Goal: Transaction & Acquisition: Subscribe to service/newsletter

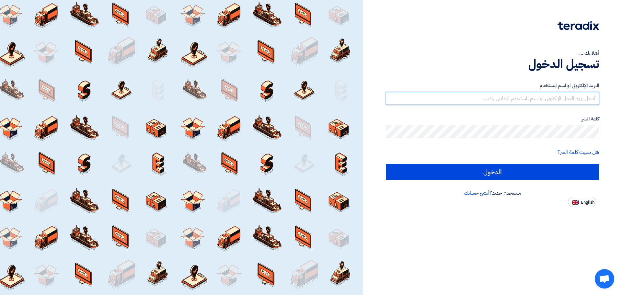
click at [556, 99] on input "text" at bounding box center [492, 98] width 213 height 13
click at [574, 101] on input "text" at bounding box center [492, 98] width 213 height 13
type input "s"
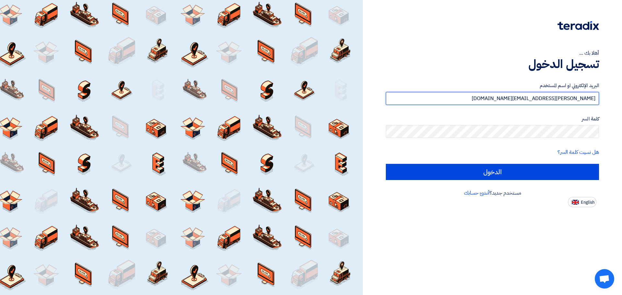
type input "[PERSON_NAME][EMAIL_ADDRESS][DOMAIN_NAME]"
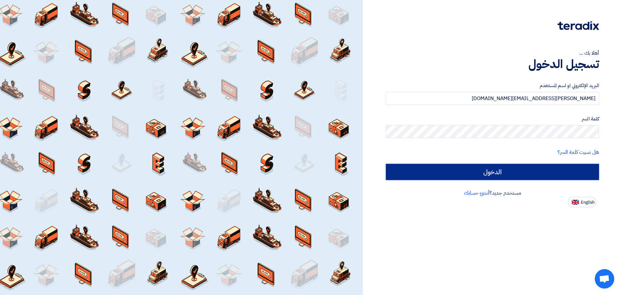
click at [510, 173] on input "الدخول" at bounding box center [492, 172] width 213 height 16
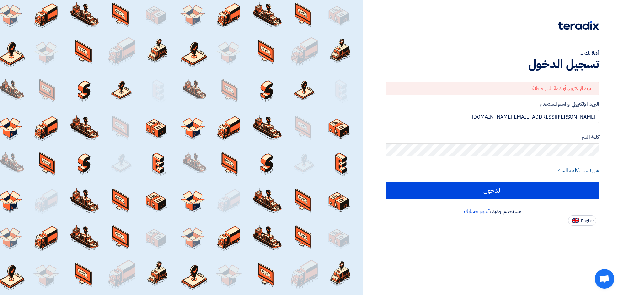
click at [579, 167] on link "هل نسيت كلمة السر؟" at bounding box center [578, 171] width 41 height 8
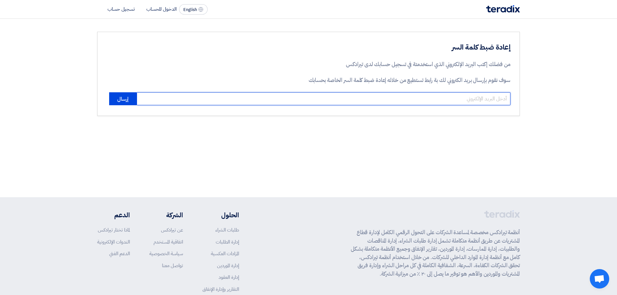
click at [471, 103] on input "email" at bounding box center [324, 98] width 374 height 13
type input "[PERSON_NAME][EMAIL_ADDRESS][PERSON_NAME][DOMAIN_NAME]"
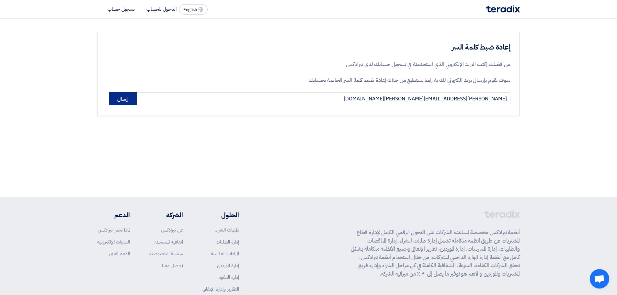
click at [125, 99] on button "إرسال" at bounding box center [123, 98] width 28 height 13
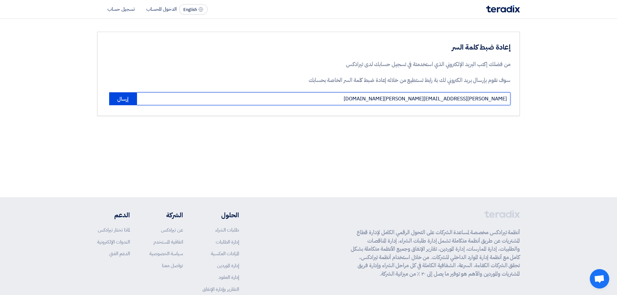
click at [390, 102] on input "[PERSON_NAME][EMAIL_ADDRESS][PERSON_NAME][DOMAIN_NAME]" at bounding box center [324, 98] width 374 height 13
click at [348, 102] on input "[PERSON_NAME][EMAIL_ADDRESS][PERSON_NAME][DOMAIN_NAME]" at bounding box center [324, 98] width 374 height 13
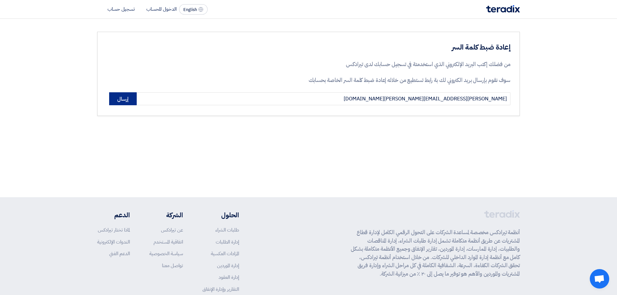
click at [123, 103] on button "إرسال" at bounding box center [123, 98] width 28 height 13
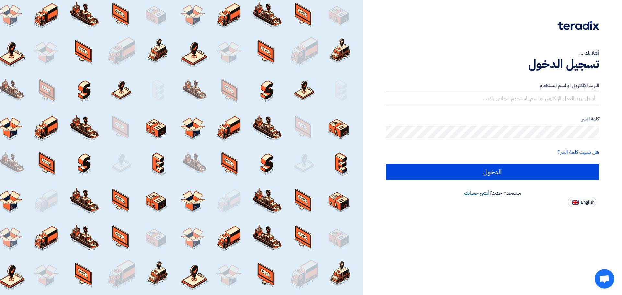
click at [472, 193] on link "أنشئ حسابك" at bounding box center [477, 193] width 26 height 8
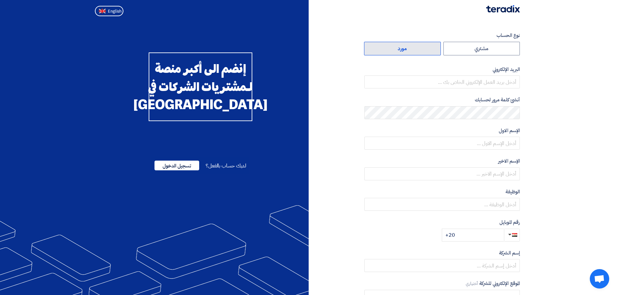
click at [416, 46] on label "مورد" at bounding box center [402, 49] width 77 height 14
click at [416, 46] on input "مورد" at bounding box center [403, 48] width 76 height 13
radio input "true"
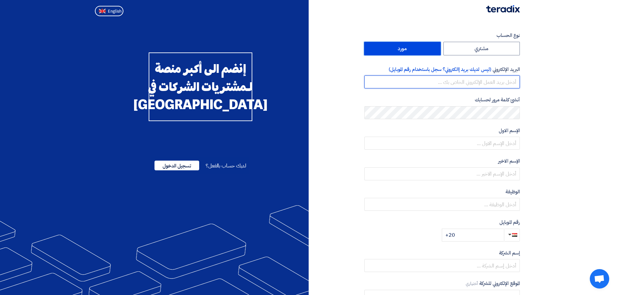
click at [497, 84] on input "email" at bounding box center [443, 82] width 156 height 13
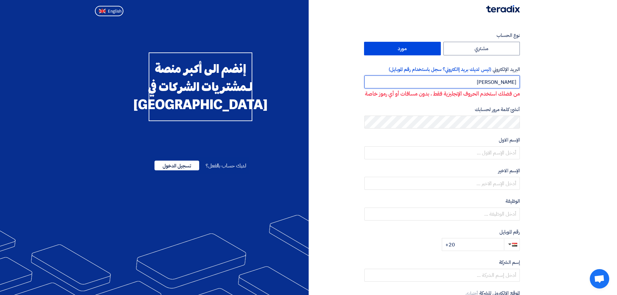
type input "[PERSON_NAME][EMAIL_ADDRESS][PERSON_NAME][DOMAIN_NAME]"
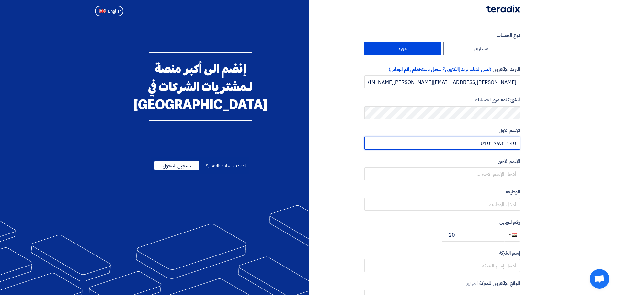
click at [499, 145] on input "01017931140" at bounding box center [443, 143] width 156 height 13
type input "[PERSON_NAME]"
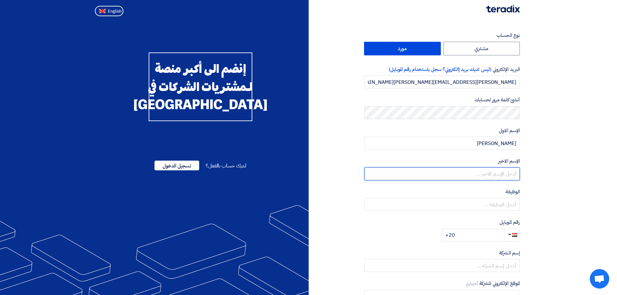
click at [510, 169] on input "text" at bounding box center [443, 174] width 156 height 13
type input "[PERSON_NAME]"
click at [507, 198] on div "[DEMOGRAPHIC_DATA] أختياري" at bounding box center [443, 199] width 156 height 23
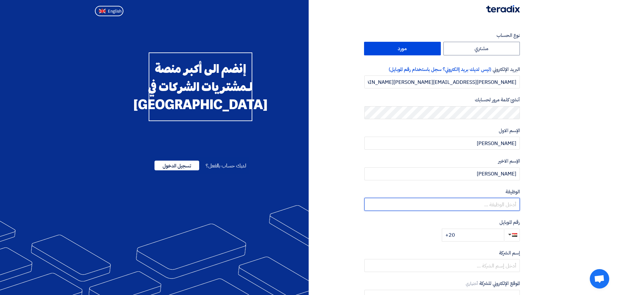
click at [508, 202] on input "text" at bounding box center [443, 204] width 156 height 13
type input "Sales Account Manager"
click at [478, 229] on input "+20" at bounding box center [473, 235] width 62 height 13
click at [492, 235] on input "+20" at bounding box center [473, 235] width 62 height 13
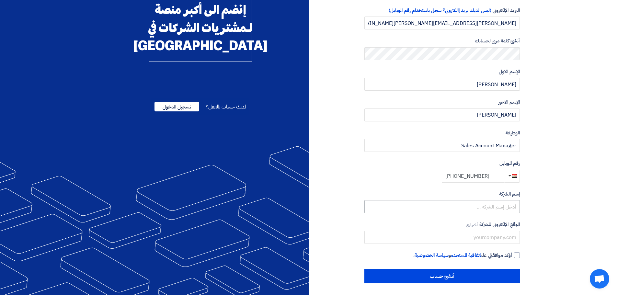
scroll to position [60, 0]
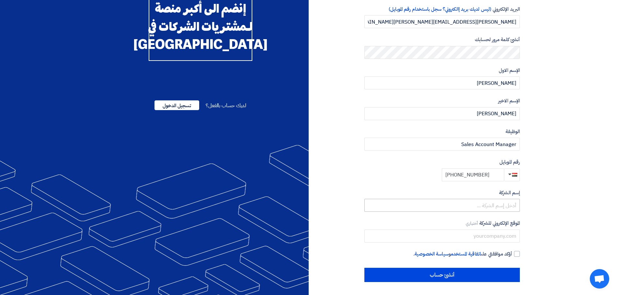
type input "[PHONE_NUMBER]"
click at [495, 204] on input "text" at bounding box center [443, 205] width 156 height 13
type input "Global Solutions EG"
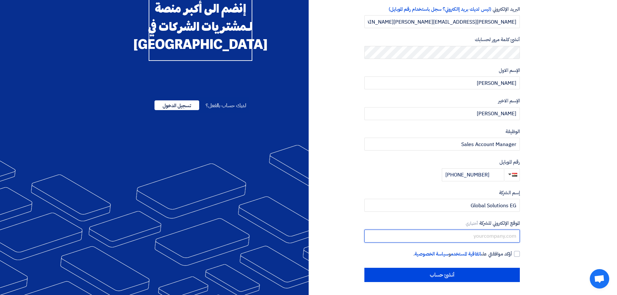
click at [487, 235] on input "text" at bounding box center [443, 236] width 156 height 13
paste input "[URL][DOMAIN_NAME]"
type input "[URL][DOMAIN_NAME]"
click at [517, 253] on div at bounding box center [517, 254] width 6 height 6
click at [512, 253] on input "أؤكد موافقتي على اتفاقية المستخدم و سياسة الخصوصية ." at bounding box center [435, 257] width 156 height 13
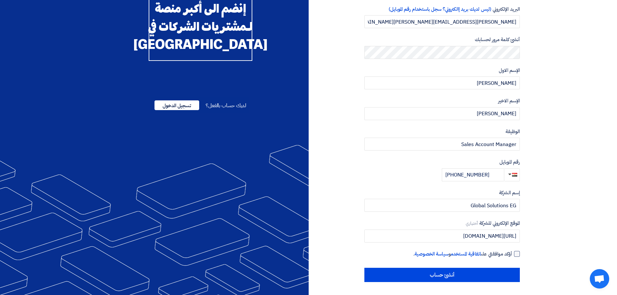
checkbox input "true"
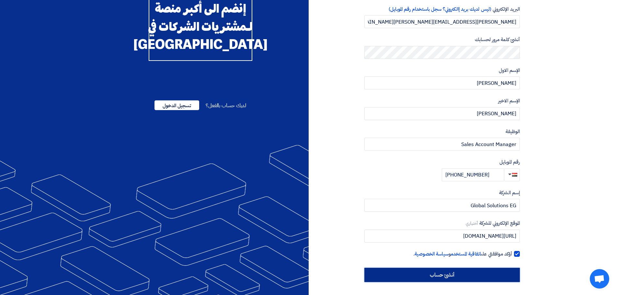
click at [484, 274] on input "أنشئ حساب" at bounding box center [443, 275] width 156 height 14
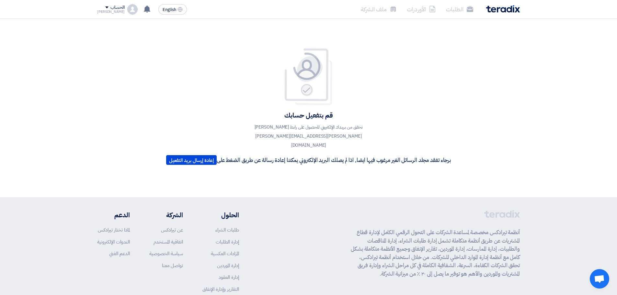
click at [226, 136] on div "قم بتفعيل حسابك تحقق من بريدك الإلكتروني للحصول على رابط [PERSON_NAME] [PERSON_…" at bounding box center [308, 108] width 295 height 120
click at [405, 91] on div "قم بتفعيل حسابك تحقق من بريدك الإلكتروني للحصول على رابط [PERSON_NAME] [PERSON_…" at bounding box center [308, 108] width 295 height 120
